Goal: Information Seeking & Learning: Learn about a topic

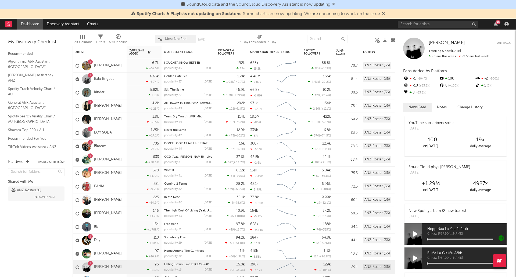
click at [106, 66] on link "[PERSON_NAME]" at bounding box center [108, 65] width 28 height 5
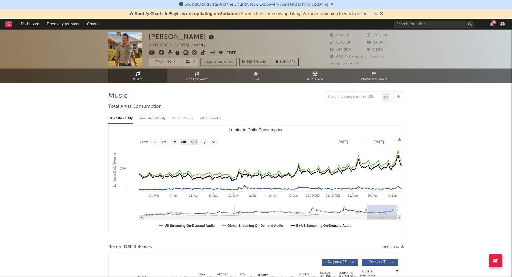
click at [193, 141] on text "YTD" at bounding box center [194, 142] width 6 height 4
select select "YTD"
type input "[DATE]"
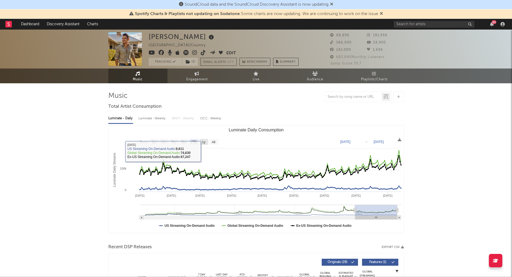
click at [203, 142] on text "1y" at bounding box center [203, 142] width 3 height 4
select select "1y"
type input "[DATE]"
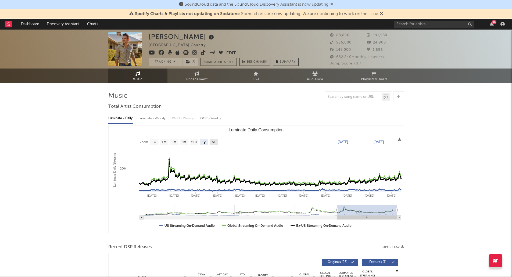
click at [213, 142] on text "All" at bounding box center [213, 142] width 3 height 4
select select "All"
type input "[DATE]"
